Goal: Information Seeking & Learning: Find specific page/section

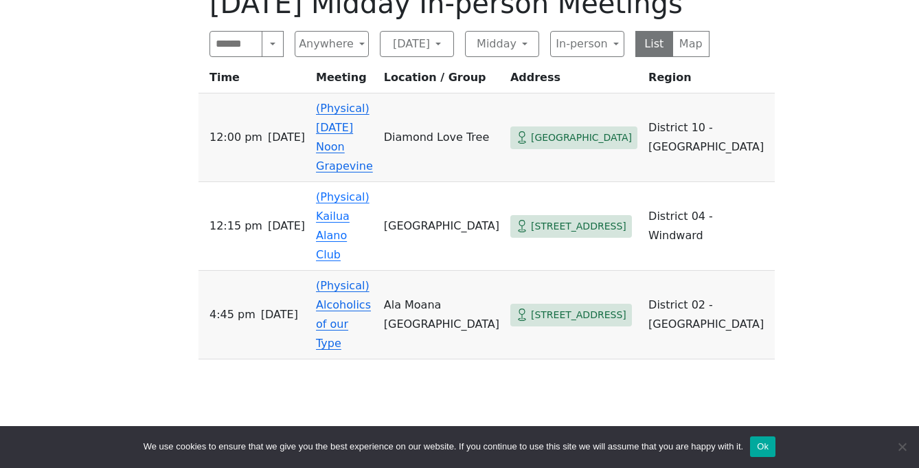
scroll to position [563, 0]
click at [341, 45] on button "Anywhere" at bounding box center [332, 43] width 74 height 26
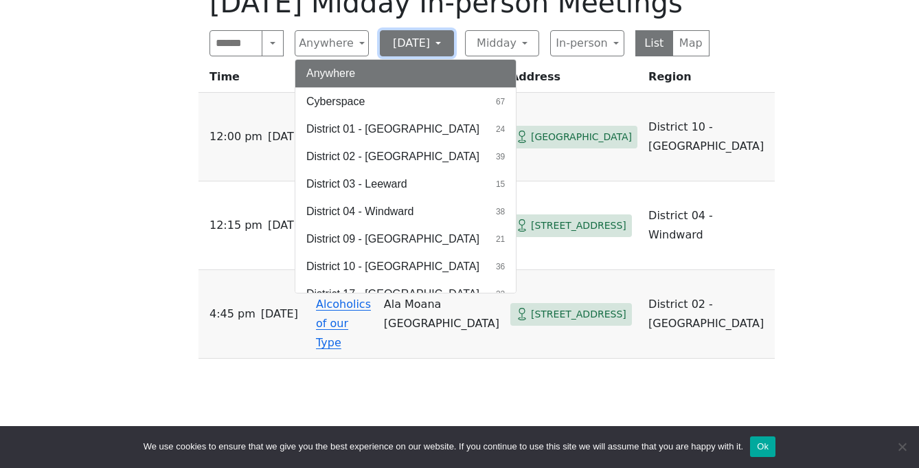
click at [416, 41] on button "[DATE]" at bounding box center [417, 43] width 74 height 26
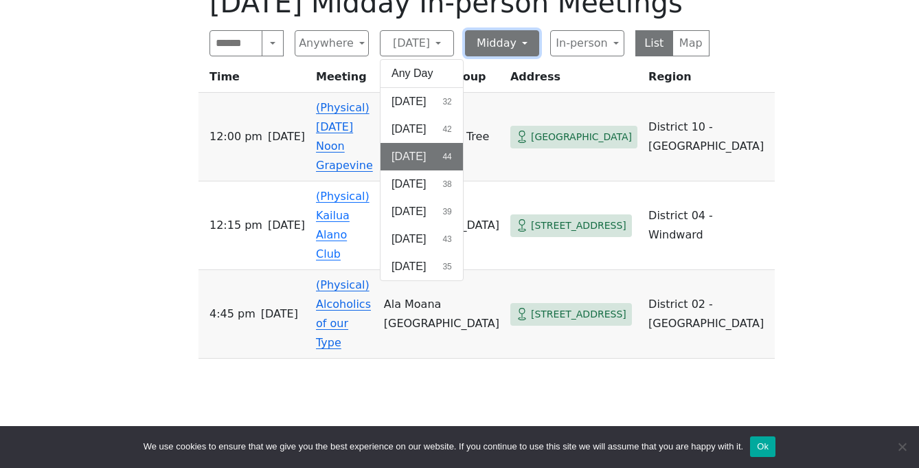
click at [517, 54] on button "Midday" at bounding box center [502, 43] width 74 height 26
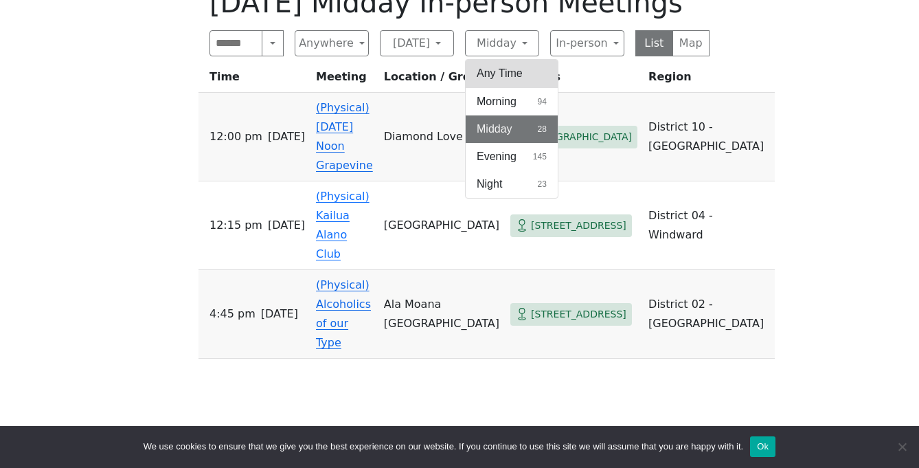
click at [516, 71] on button "Any Time" at bounding box center [512, 73] width 92 height 27
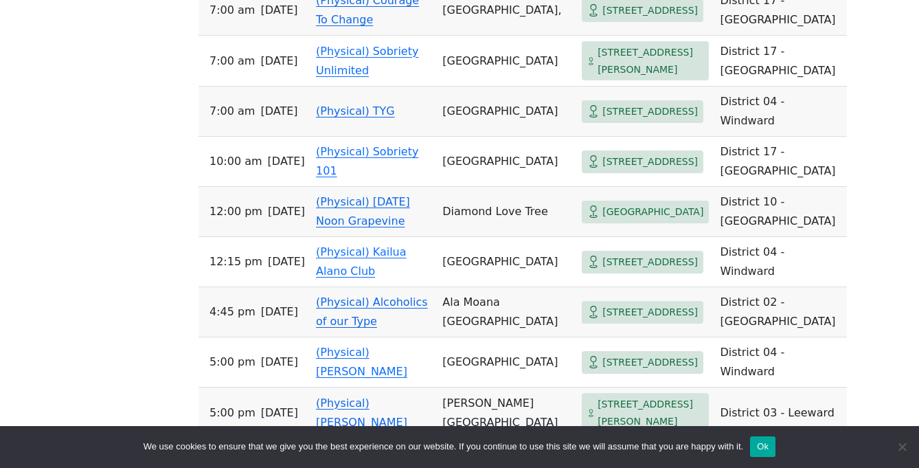
scroll to position [911, 0]
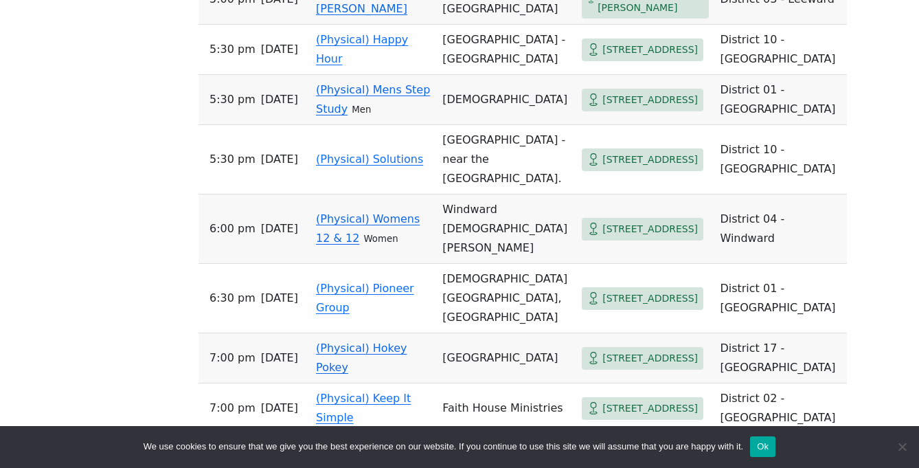
scroll to position [1325, 0]
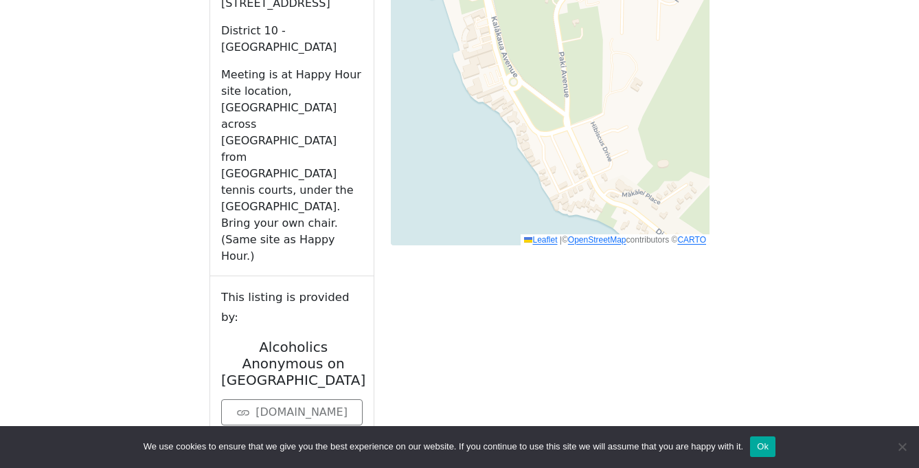
scroll to position [919, 0]
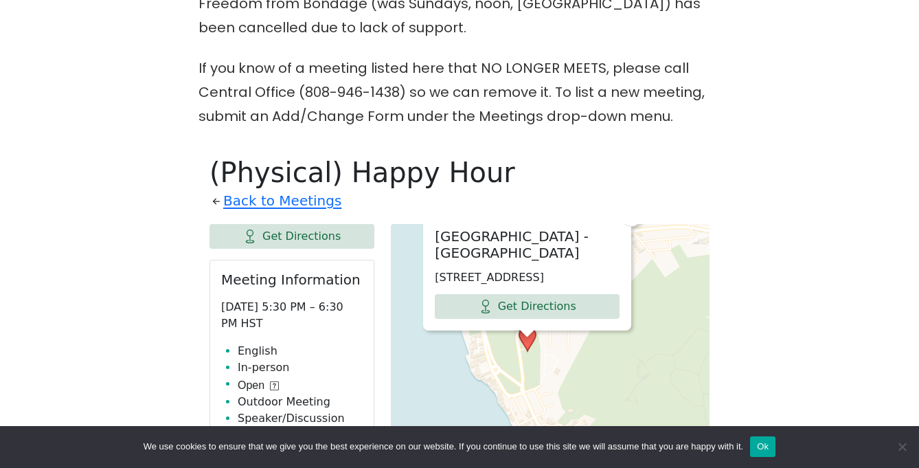
scroll to position [552, 0]
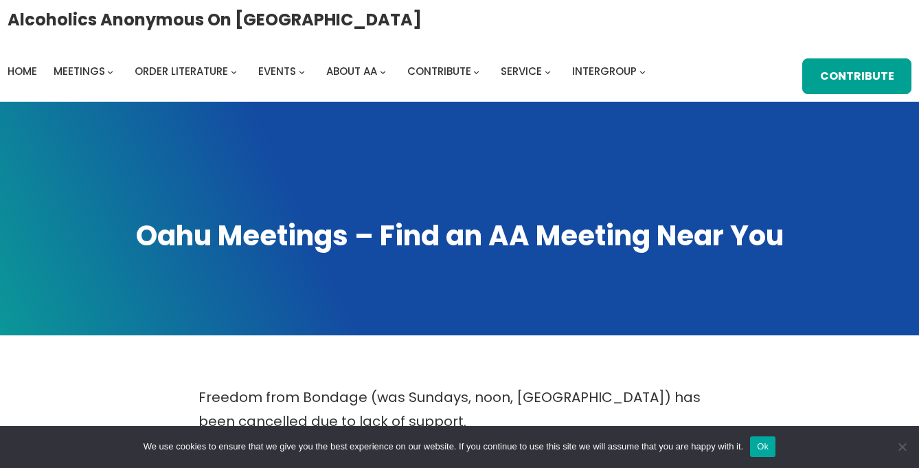
scroll to position [866, 0]
